Goal: Find specific page/section: Find specific page/section

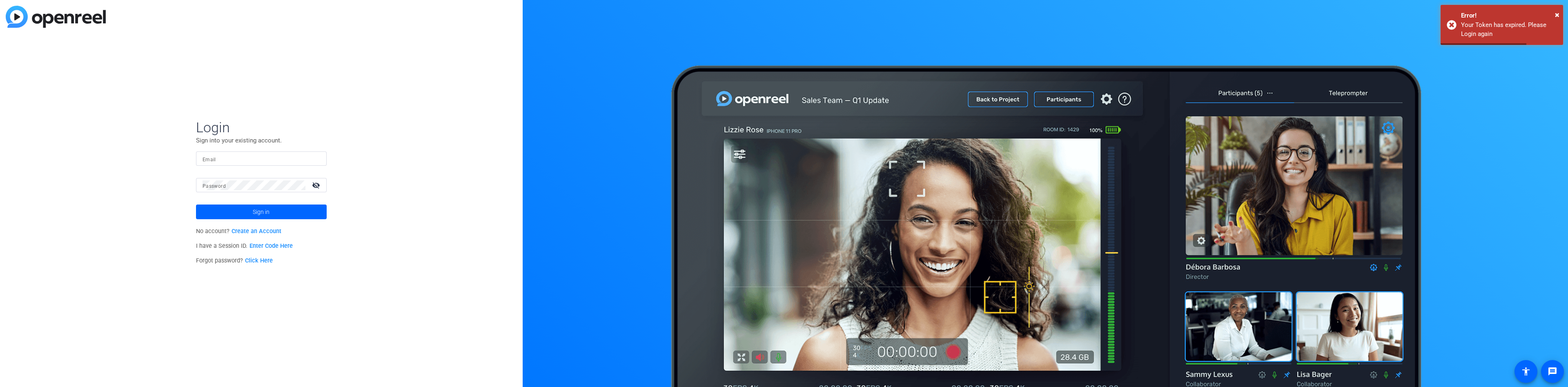
type input "[EMAIL_ADDRESS][PERSON_NAME][DOMAIN_NAME]"
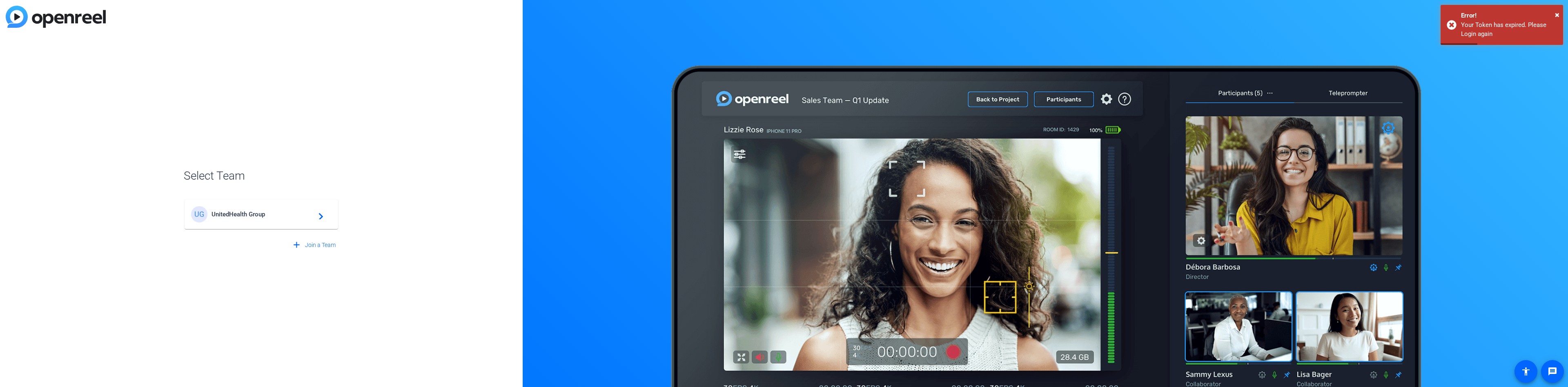
click at [318, 217] on mat-icon "navigate_next" at bounding box center [318, 214] width 10 height 10
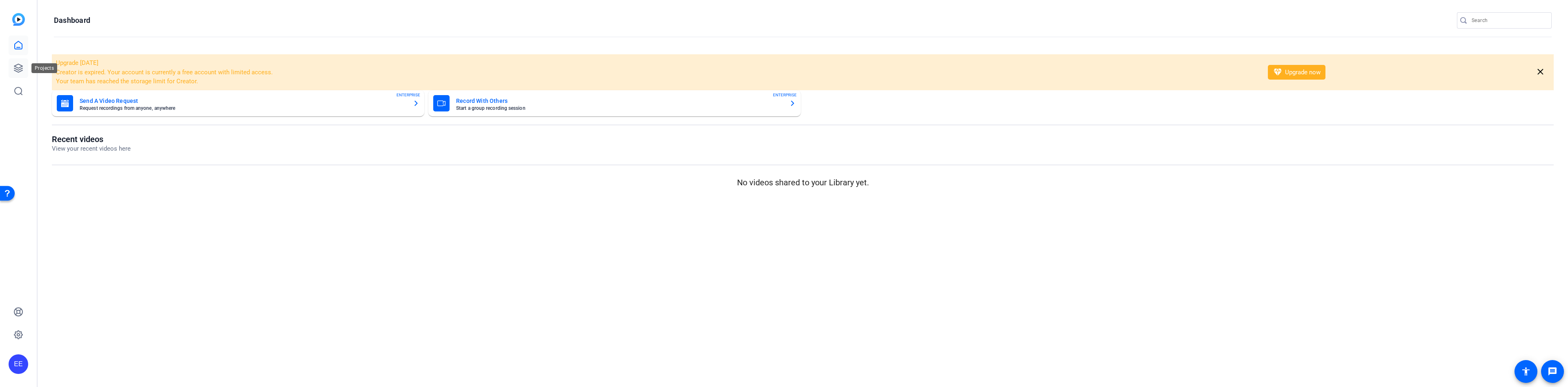
click at [21, 68] on icon at bounding box center [18, 68] width 10 height 10
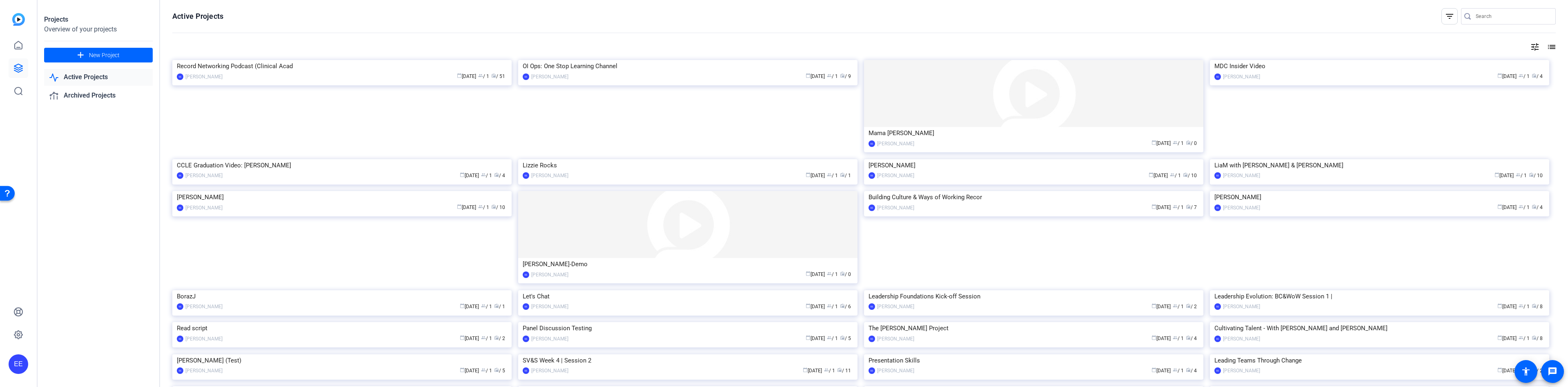
click at [1554, 48] on mat-icon "list" at bounding box center [1551, 47] width 10 height 10
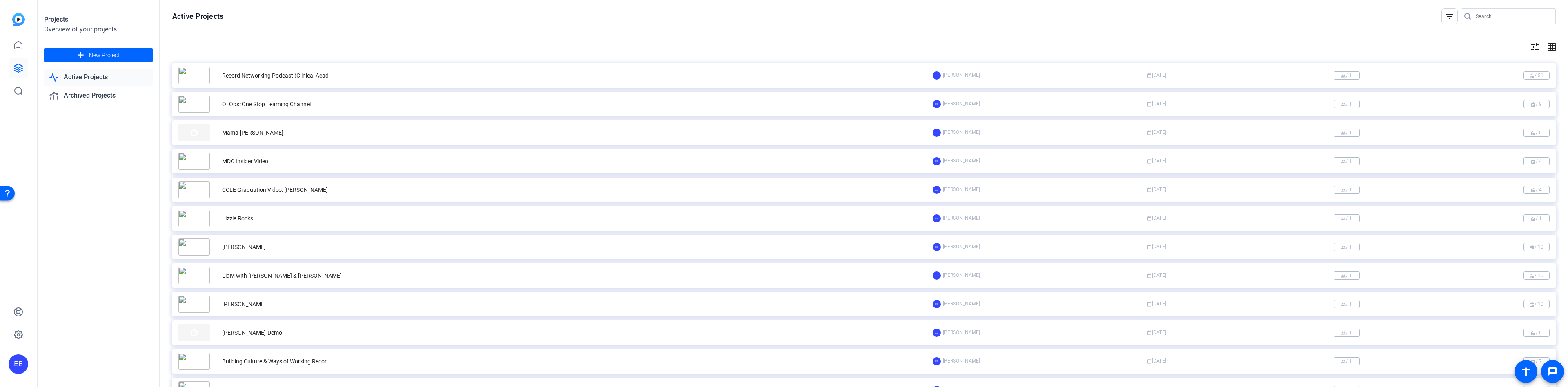
click at [1552, 46] on mat-icon "grid_on" at bounding box center [1551, 47] width 10 height 10
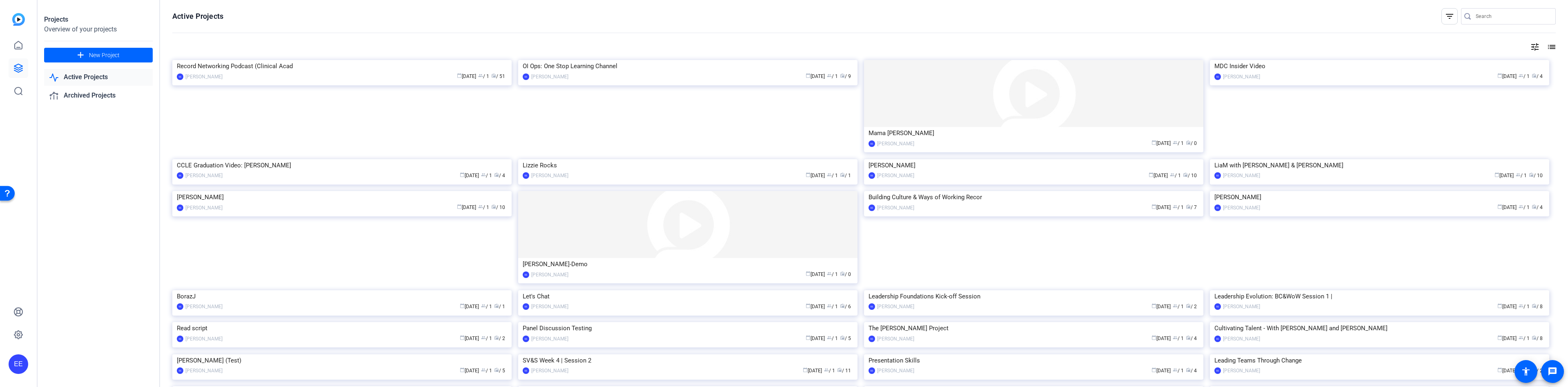
click at [1552, 46] on mat-icon "list" at bounding box center [1551, 47] width 10 height 10
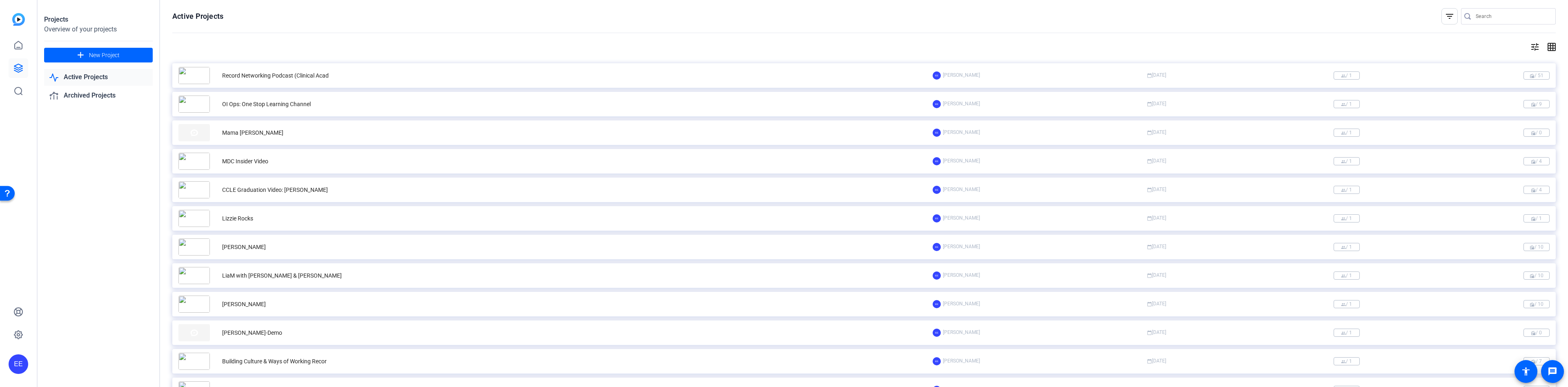
click at [309, 77] on div "Record Networking Podcast (Clinical Acad" at bounding box center [275, 75] width 107 height 9
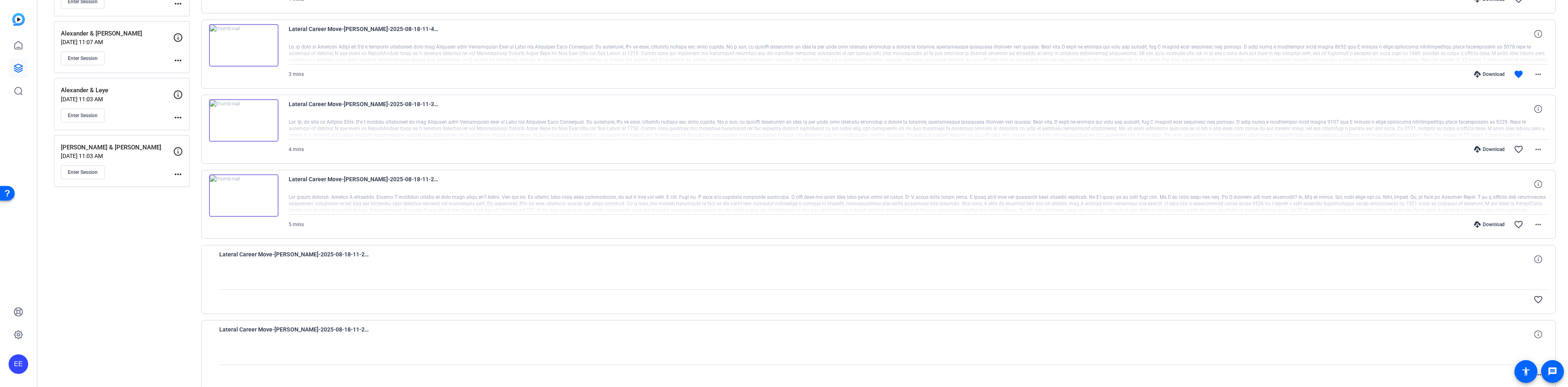
scroll to position [383, 0]
click at [145, 186] on div "[PERSON_NAME] & [PERSON_NAME] [DATE] 11:03 AM Enter Session more_horiz" at bounding box center [122, 166] width 136 height 52
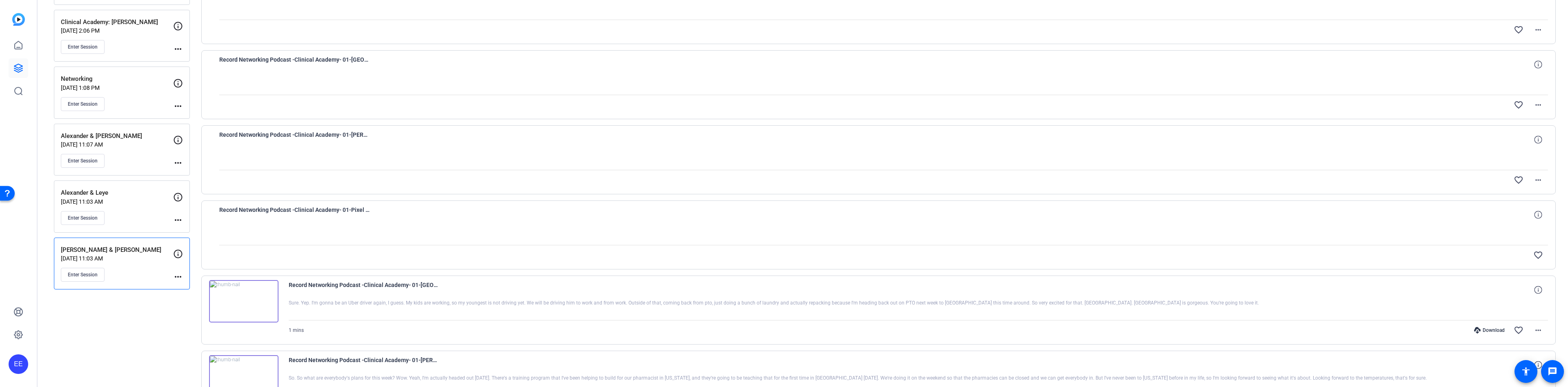
scroll to position [281, 0]
click at [121, 198] on p "Alexander & Leye" at bounding box center [117, 197] width 112 height 9
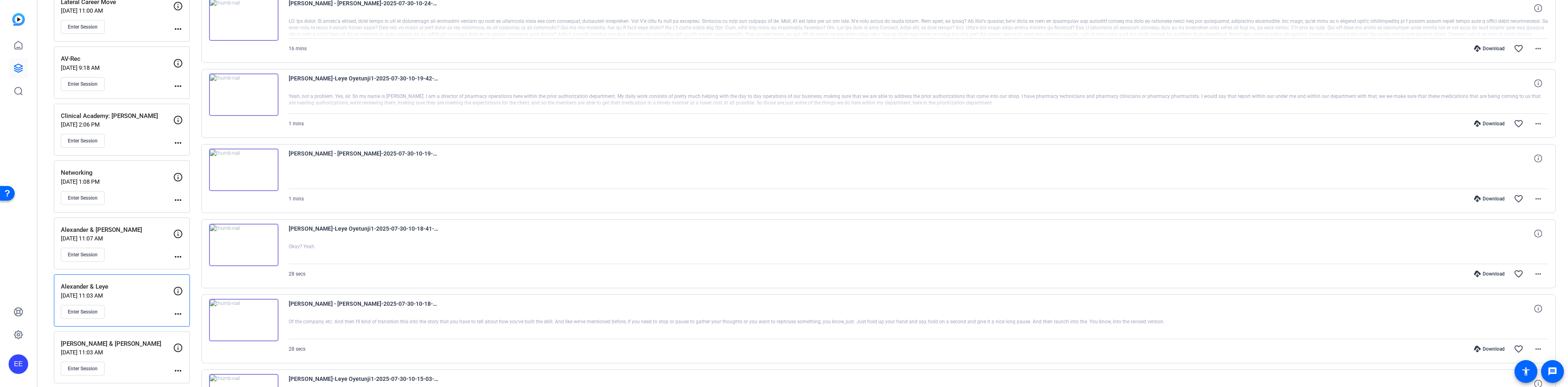
scroll to position [181, 0]
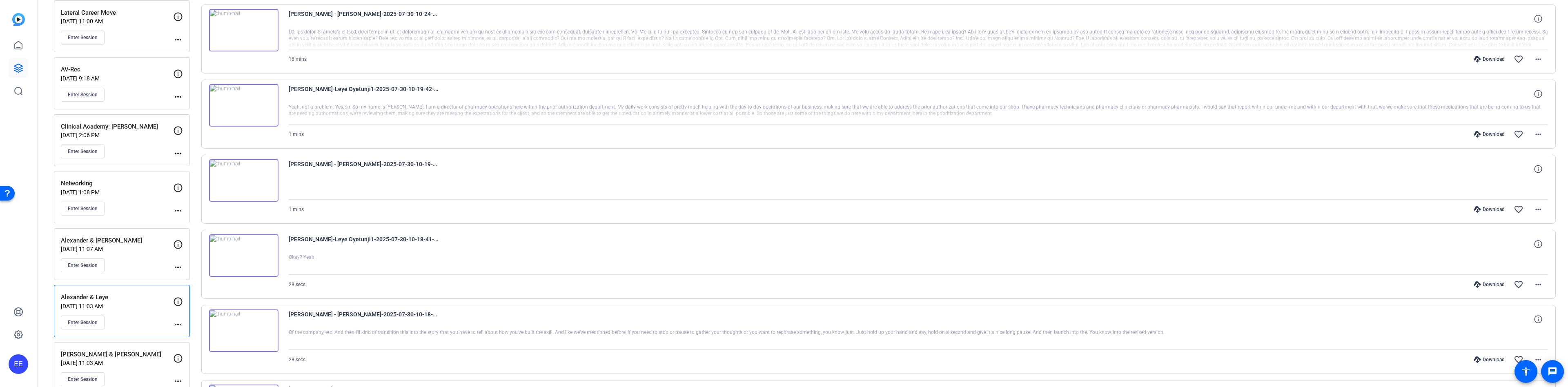
click at [142, 245] on div "[PERSON_NAME] & [PERSON_NAME] [DATE] 11:07 AM Enter Session" at bounding box center [117, 254] width 112 height 37
click at [153, 204] on div "Enter Session" at bounding box center [117, 208] width 112 height 14
click at [152, 158] on div "Enter Session" at bounding box center [117, 151] width 112 height 14
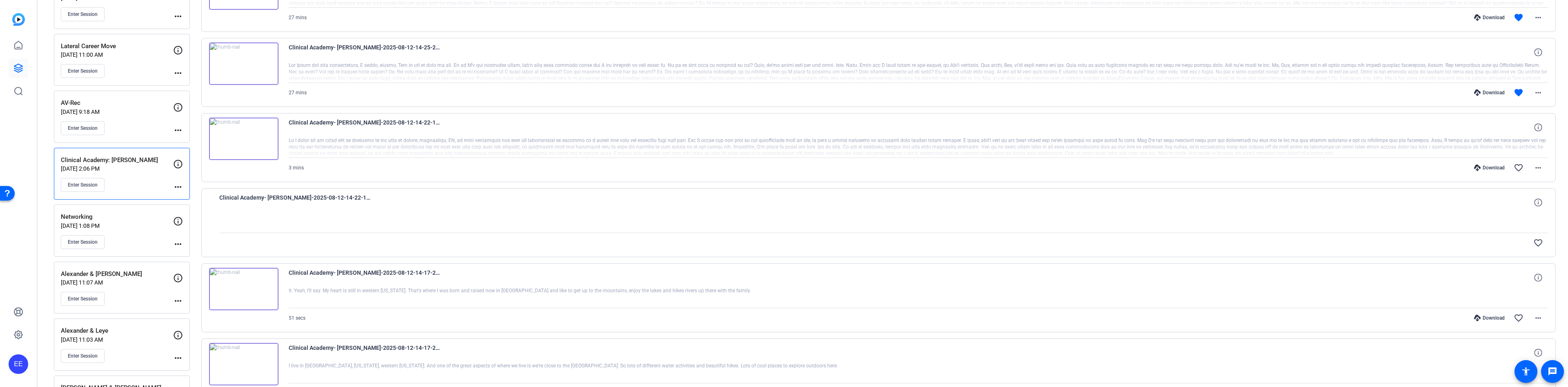
scroll to position [141, 0]
